Goal: Task Accomplishment & Management: Complete application form

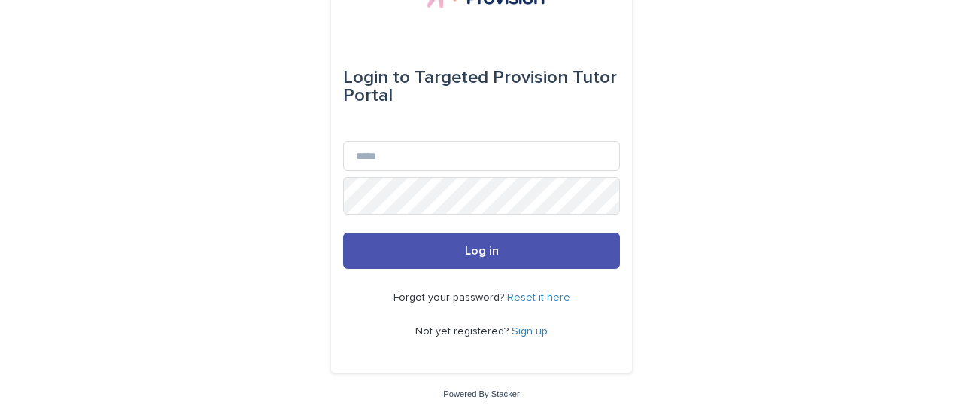
scroll to position [107, 0]
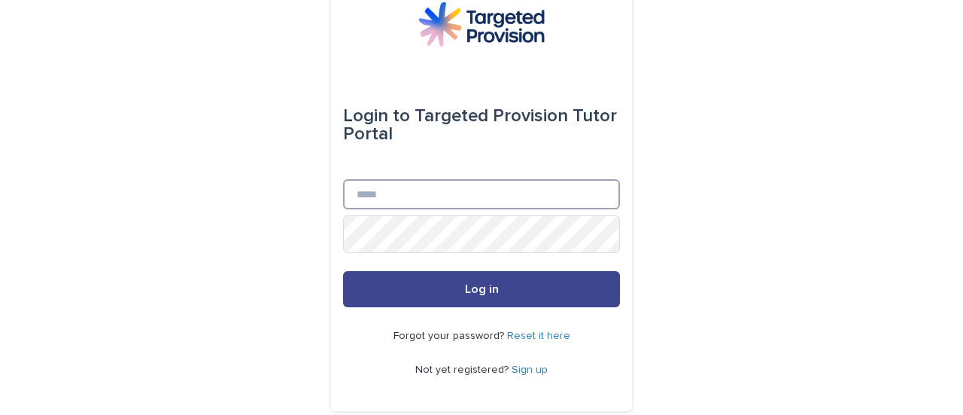
type input "**********"
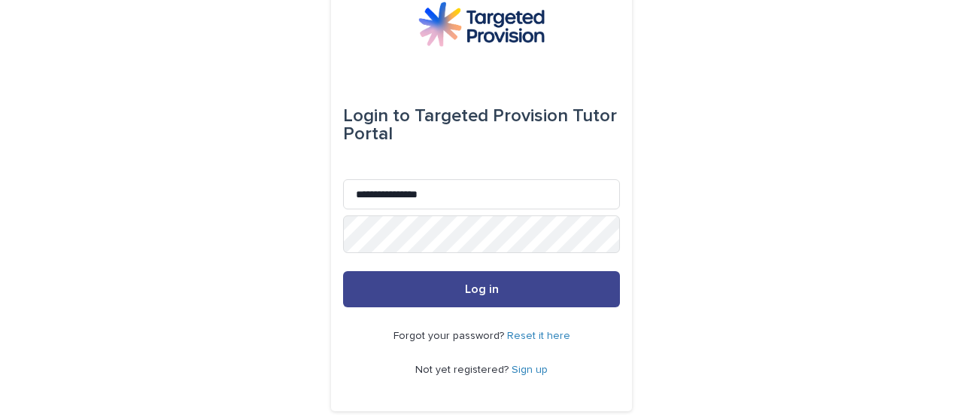
click at [511, 307] on button "Log in" at bounding box center [481, 289] width 277 height 36
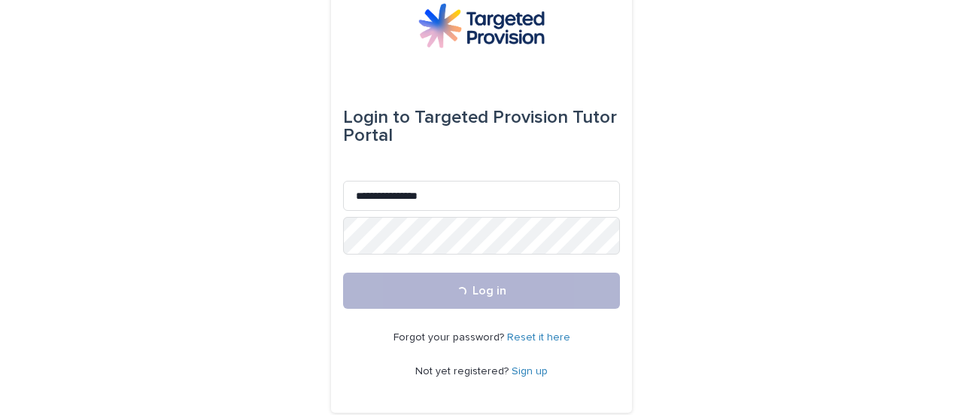
scroll to position [32, 0]
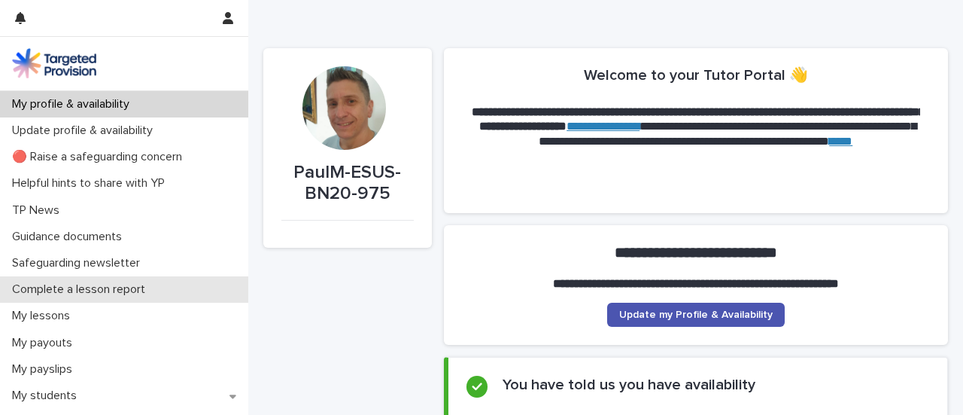
click at [148, 296] on p "Complete a lesson report" at bounding box center [81, 289] width 151 height 14
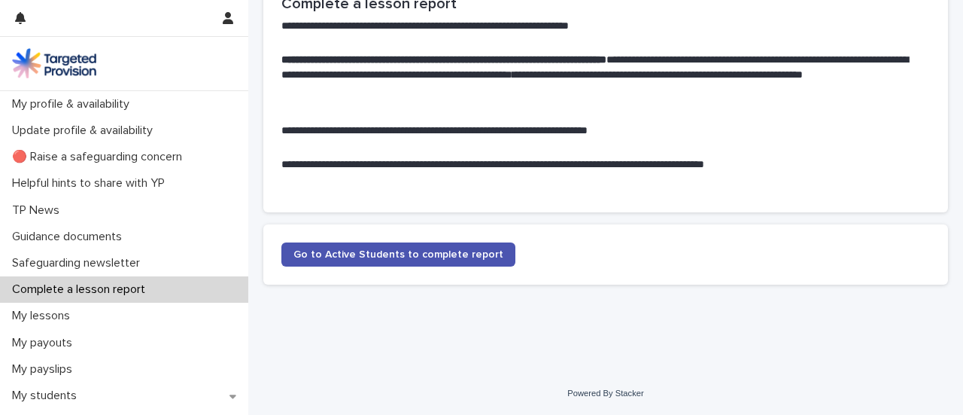
scroll to position [184, 0]
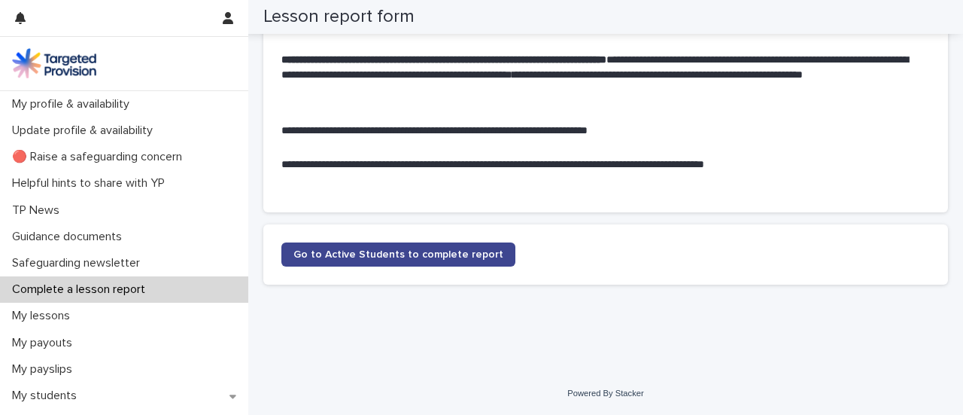
click at [388, 249] on span "Go to Active Students to complete report" at bounding box center [398, 254] width 210 height 11
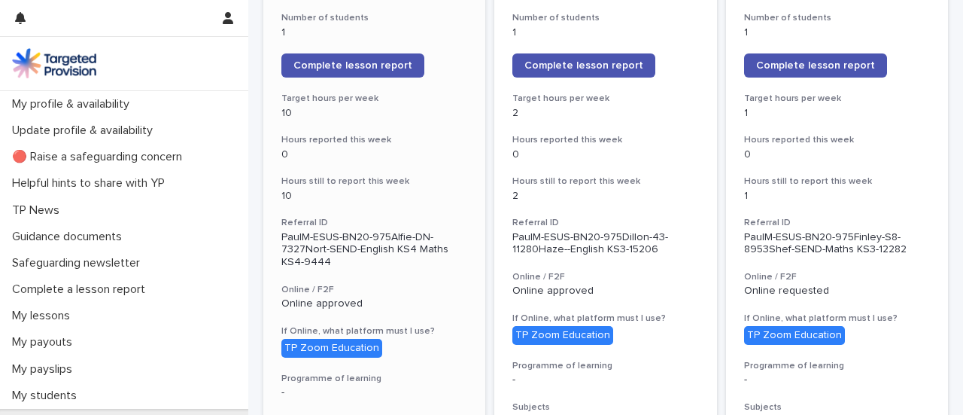
scroll to position [301, 0]
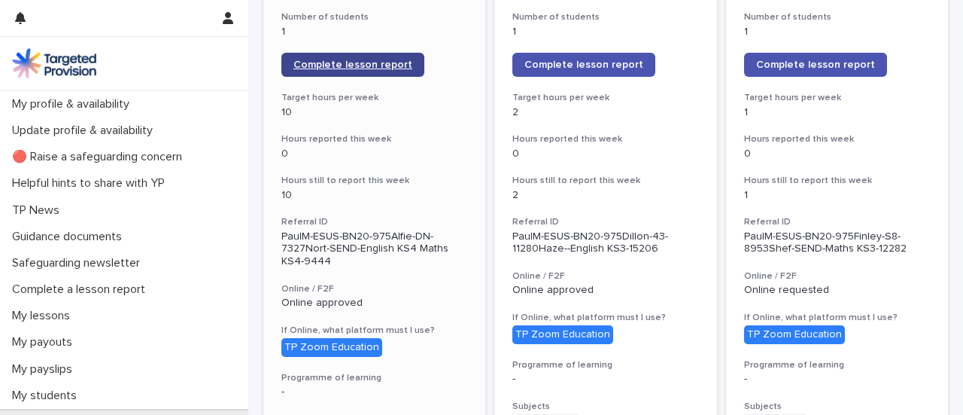
click at [401, 70] on span "Complete lesson report" at bounding box center [352, 64] width 119 height 11
